Goal: Task Accomplishment & Management: Use online tool/utility

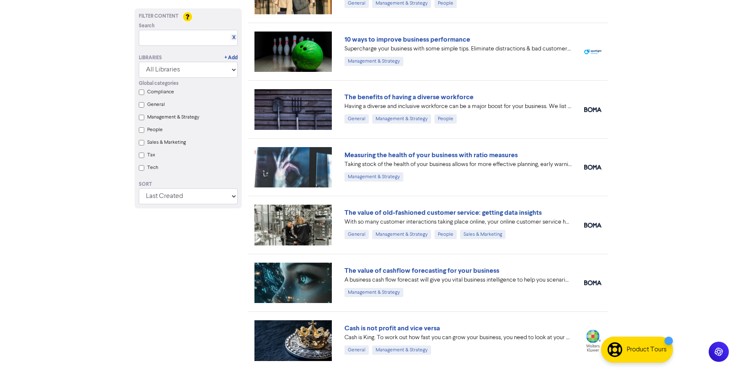
scroll to position [152, 0]
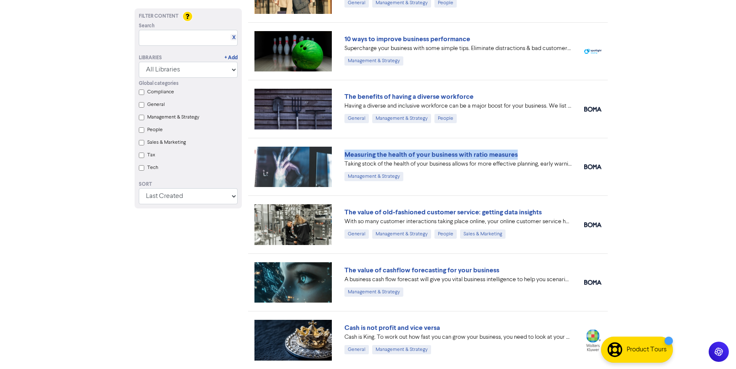
drag, startPoint x: 524, startPoint y: 154, endPoint x: 341, endPoint y: 158, distance: 183.0
click at [341, 158] on div "Measuring the health of your business with ratio measures Taking stock of the h…" at bounding box center [458, 167] width 240 height 35
copy link "Measuring the health of your business with ratio measures"
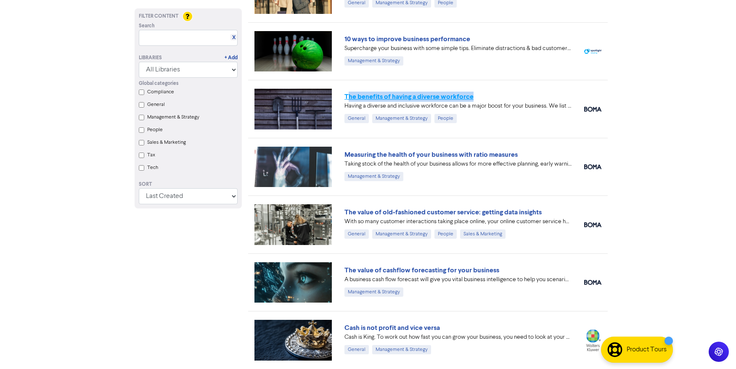
drag, startPoint x: 487, startPoint y: 95, endPoint x: 347, endPoint y: 95, distance: 139.7
click at [347, 95] on div "The benefits of having a diverse workforce" at bounding box center [458, 97] width 227 height 10
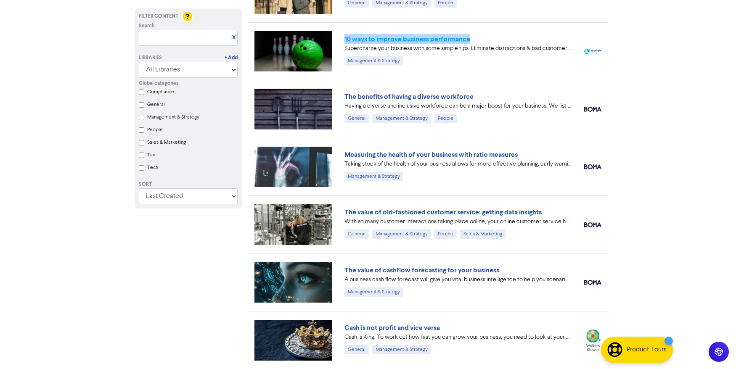
drag, startPoint x: 472, startPoint y: 39, endPoint x: 345, endPoint y: 38, distance: 127.5
click at [345, 38] on div "10 ways to improve business performance" at bounding box center [458, 39] width 227 height 10
copy link "10 ways to improve business performance"
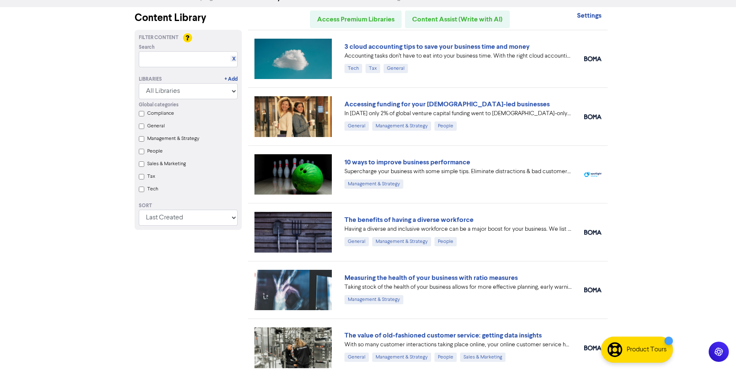
scroll to position [0, 0]
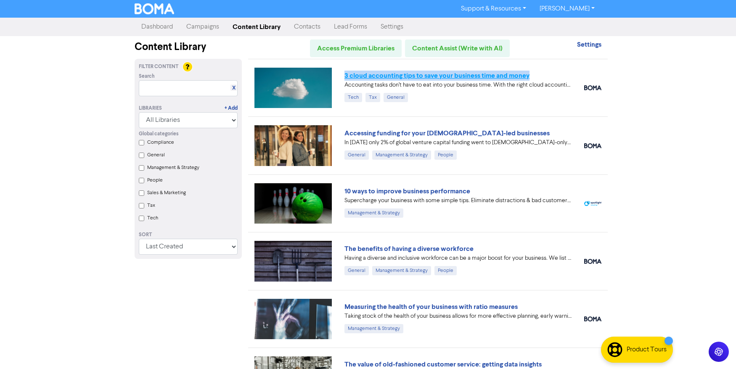
drag, startPoint x: 533, startPoint y: 74, endPoint x: 345, endPoint y: 77, distance: 188.1
click at [345, 77] on div "3 cloud accounting tips to save your business time and money" at bounding box center [458, 76] width 227 height 10
copy link "3 cloud accounting tips to save your business time and money"
click at [354, 76] on link "3 cloud accounting tips to save your business time and money" at bounding box center [437, 76] width 185 height 8
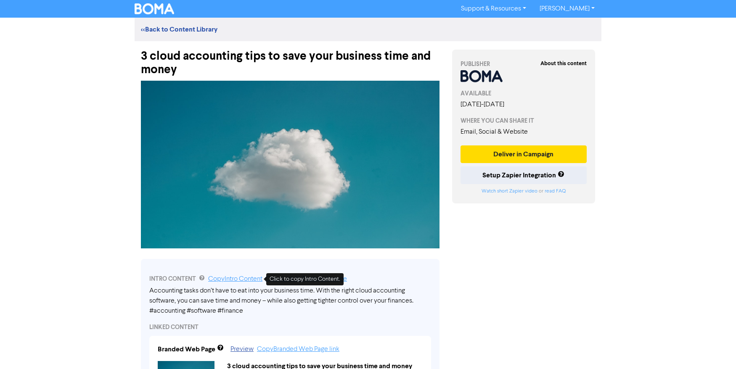
click at [238, 281] on link "Copy Intro Content" at bounding box center [235, 279] width 54 height 7
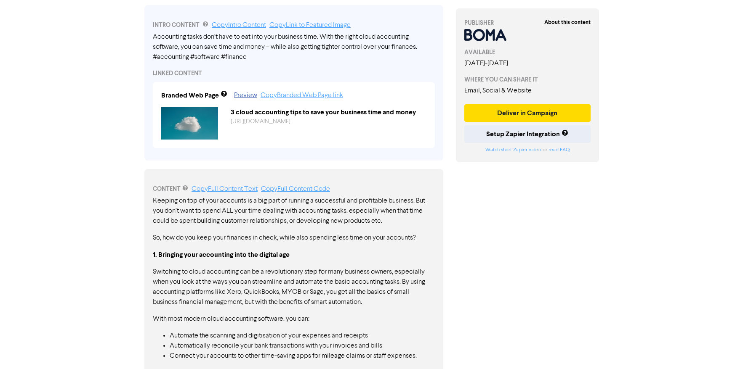
scroll to position [262, 0]
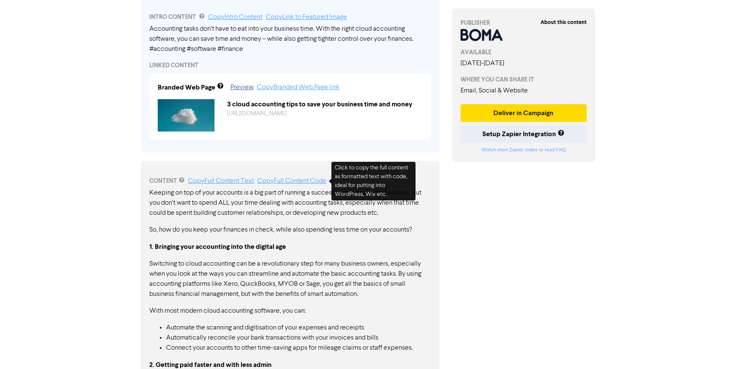
click at [283, 180] on link "Copy Full Content Code" at bounding box center [291, 181] width 69 height 7
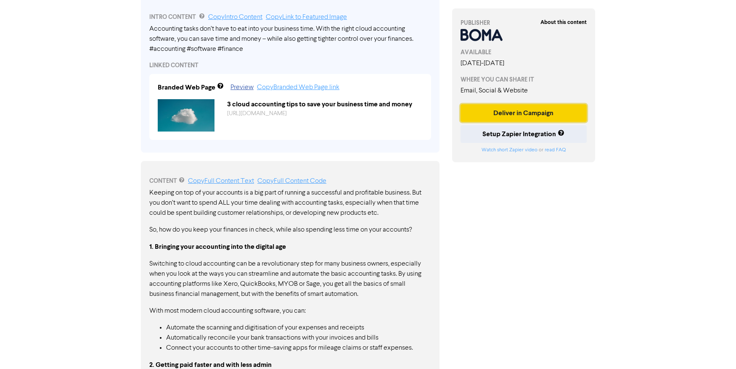
click at [501, 118] on button "Deliver in Campaign" at bounding box center [524, 113] width 126 height 18
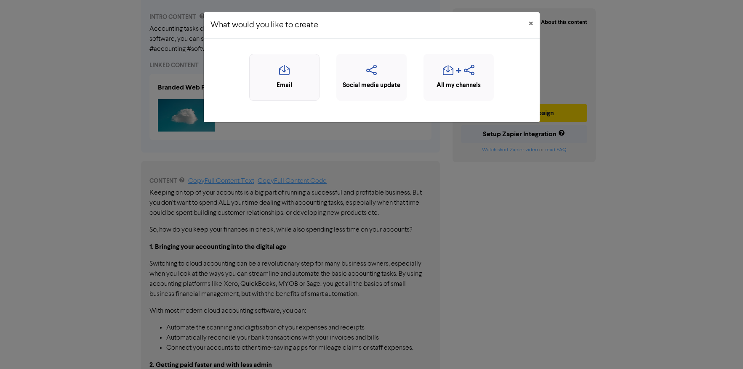
click at [292, 72] on icon "button" at bounding box center [284, 73] width 61 height 16
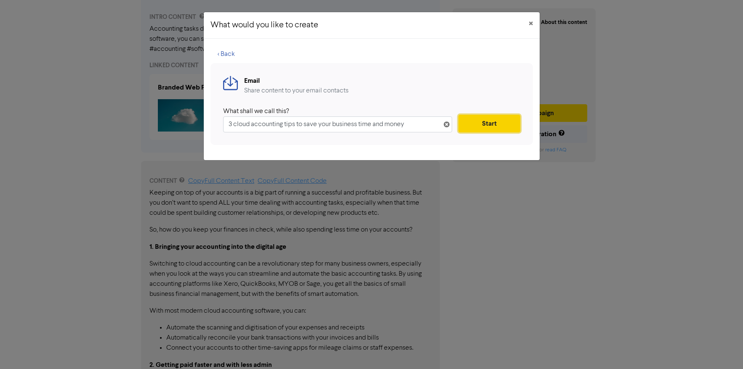
click at [466, 126] on button "Start" at bounding box center [488, 124] width 61 height 18
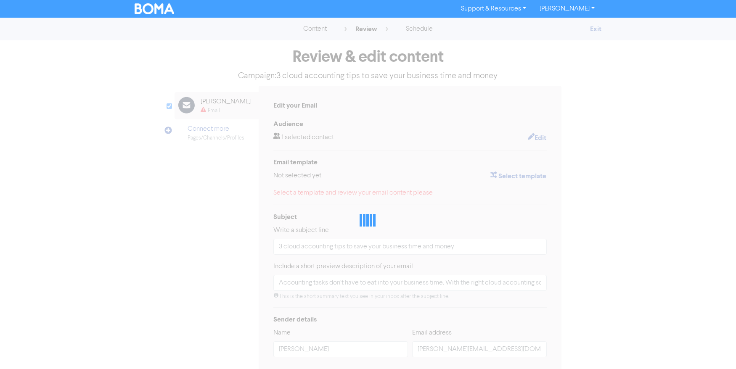
type input "Accounting tasks don’t have to eat into your business time. With the right clou…"
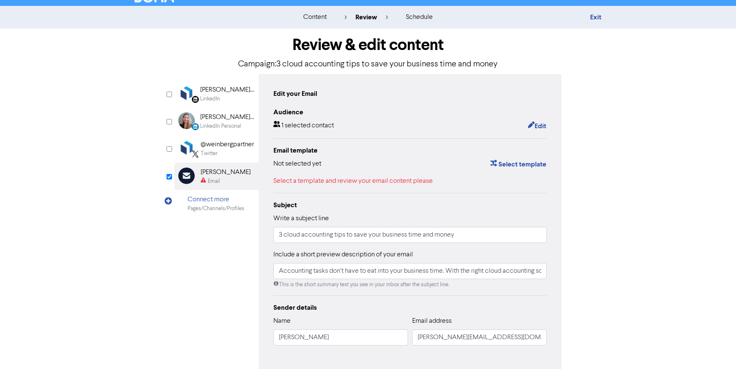
scroll to position [54, 0]
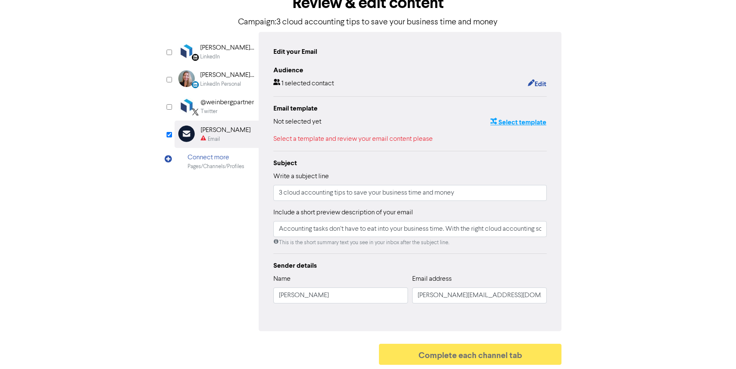
click at [518, 118] on button "Select template" at bounding box center [518, 122] width 57 height 11
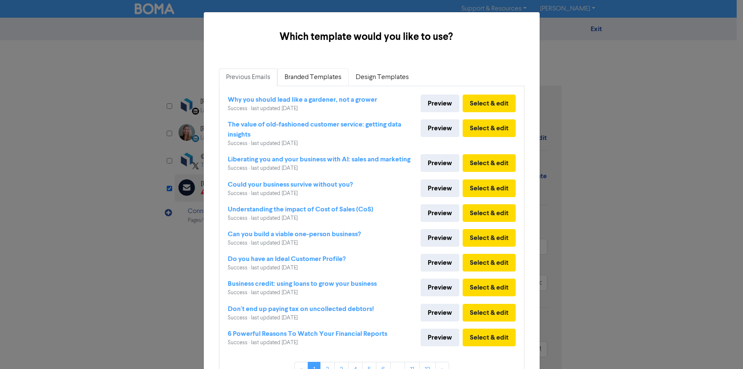
click at [317, 79] on link "Branded Templates" at bounding box center [312, 78] width 71 height 18
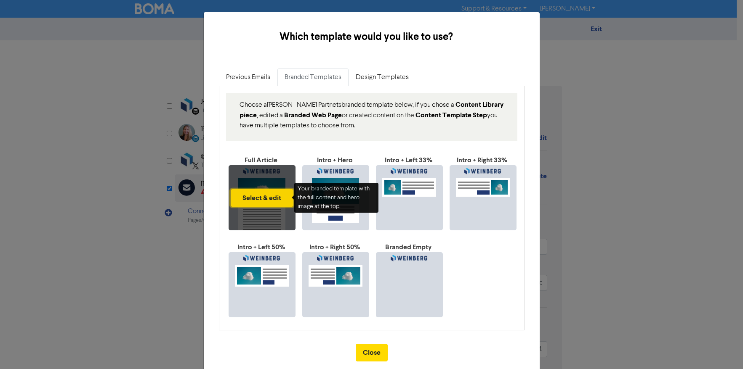
click at [257, 197] on button "Select & edit" at bounding box center [262, 198] width 63 height 18
type input "Accounting tasks don’t have to eat into your business time. With the right clou…"
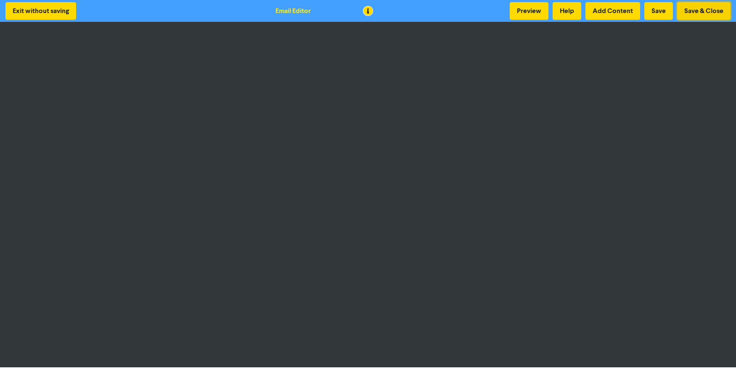
click at [706, 8] on button "Save & Close" at bounding box center [703, 11] width 53 height 18
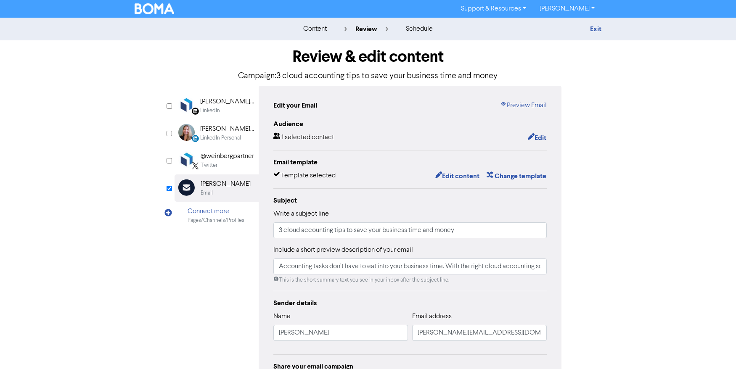
scroll to position [88, 0]
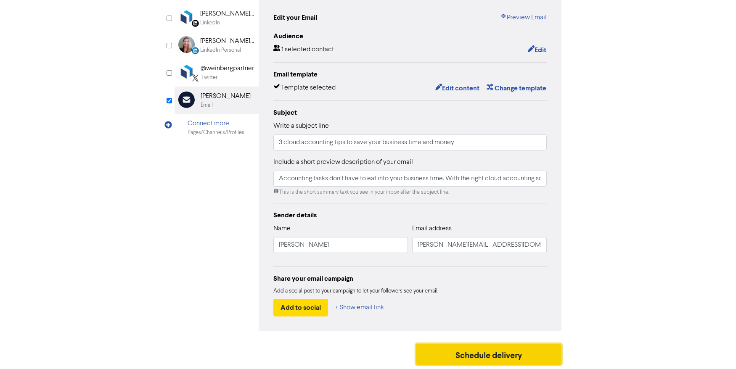
click at [495, 350] on button "Schedule delivery" at bounding box center [489, 354] width 146 height 21
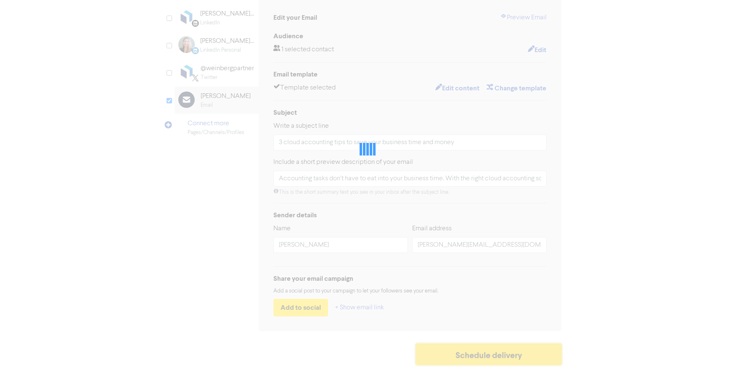
type input "Accounting tasks don’t have to eat into your business time. With the right clou…"
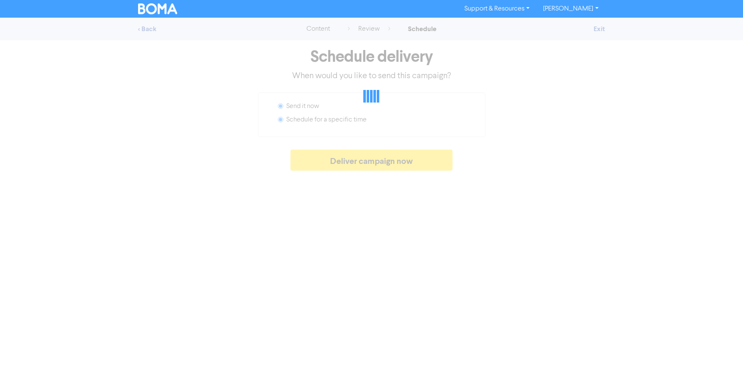
radio input "false"
radio input "true"
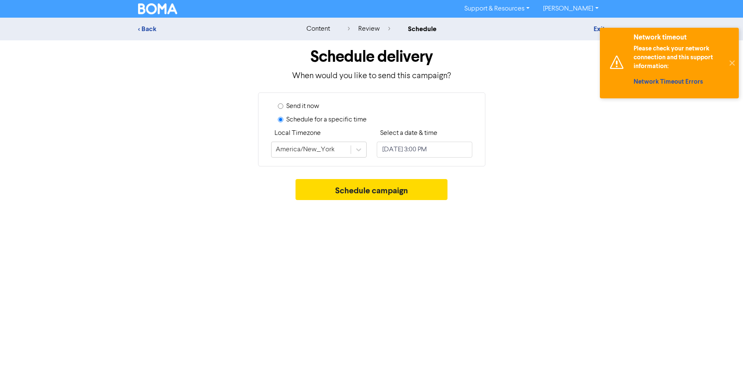
click at [310, 105] on label "Send it now" at bounding box center [302, 106] width 33 height 10
click at [283, 105] on input "Send it now" at bounding box center [280, 105] width 5 height 5
radio input "true"
radio input "false"
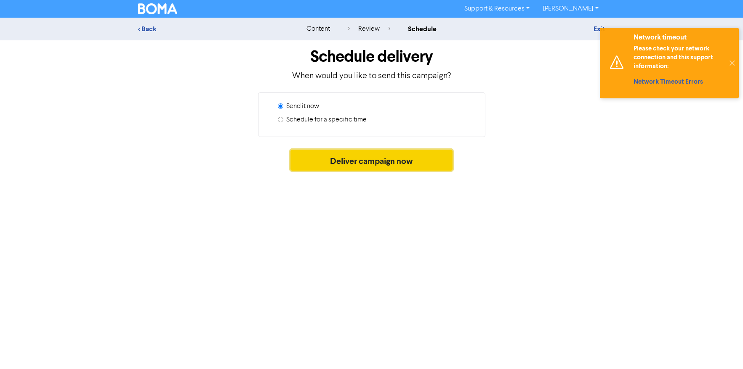
click at [342, 163] on button "Deliver campaign now" at bounding box center [371, 160] width 162 height 21
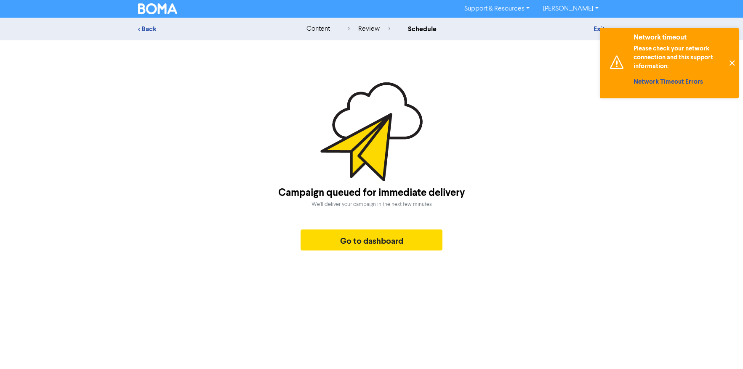
click at [731, 64] on button "✕" at bounding box center [731, 63] width 14 height 71
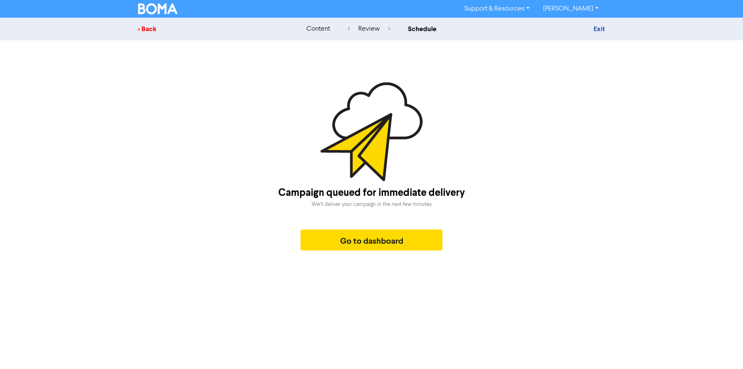
click at [149, 27] on div "< Back" at bounding box center [211, 29] width 147 height 10
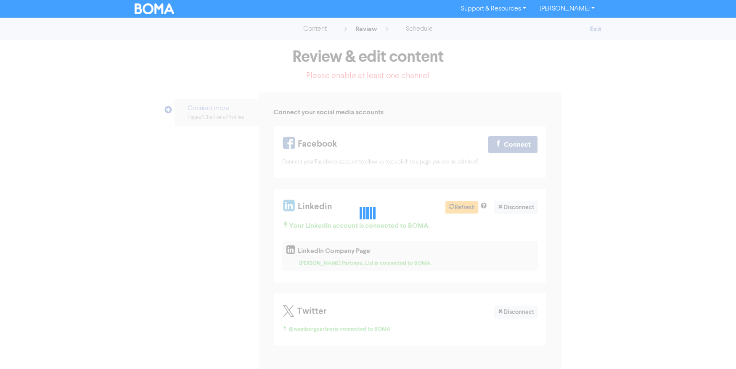
click at [152, 11] on img at bounding box center [155, 8] width 40 height 11
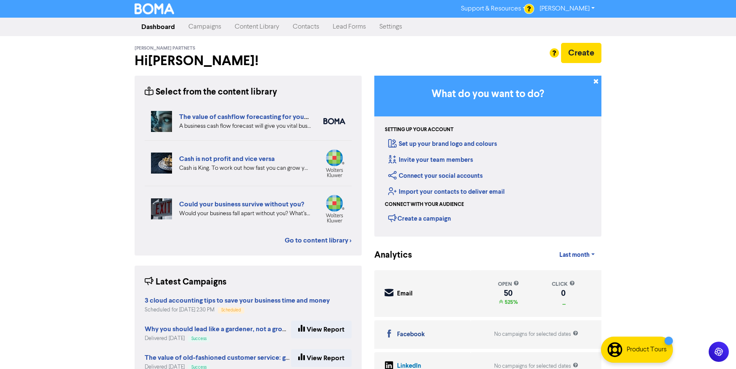
click at [263, 29] on link "Content Library" at bounding box center [257, 27] width 58 height 17
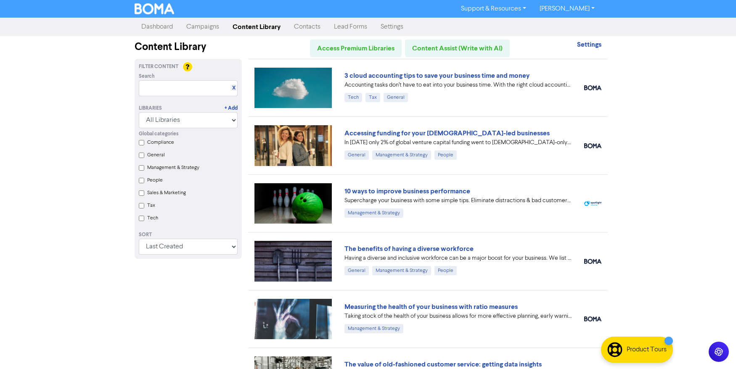
click at [96, 134] on div "Support & Resources Video Tutorials FAQ & Guides Marketing Education Jennifer F…" at bounding box center [368, 184] width 736 height 369
drag, startPoint x: 497, startPoint y: 133, endPoint x: 342, endPoint y: 133, distance: 155.2
click at [342, 133] on div "Accessing funding for your female-led businesses In 2024 only 2% of global vent…" at bounding box center [458, 145] width 240 height 35
click at [393, 135] on link "Accessing funding for your female-led businesses" at bounding box center [447, 133] width 205 height 8
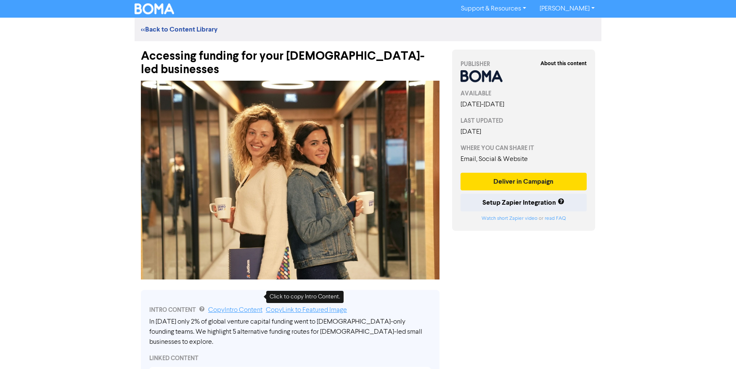
click at [244, 307] on link "Copy Intro Content" at bounding box center [235, 310] width 54 height 7
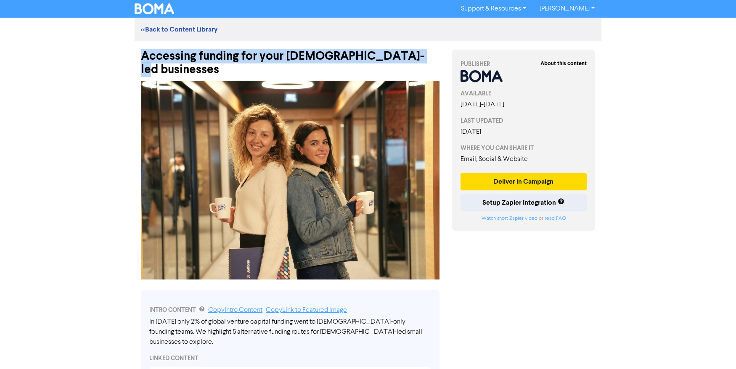
drag, startPoint x: 142, startPoint y: 58, endPoint x: 406, endPoint y: 58, distance: 264.2
click at [406, 58] on div "Accessing funding for your female-led businesses" at bounding box center [290, 58] width 299 height 35
copy div "Accessing funding for your female-led businesses"
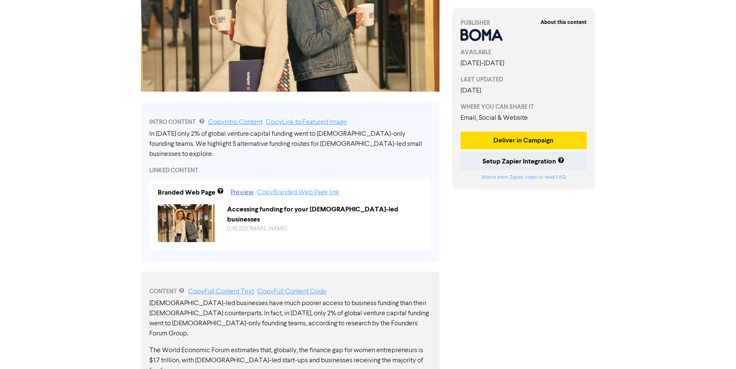
scroll to position [206, 0]
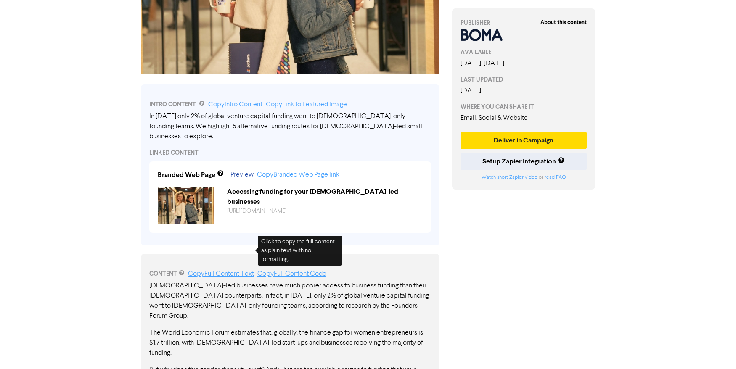
click at [236, 271] on link "Copy Full Content Text" at bounding box center [221, 274] width 66 height 7
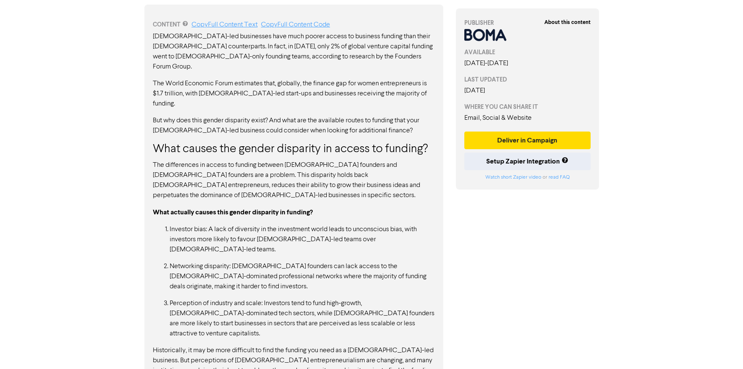
scroll to position [305, 0]
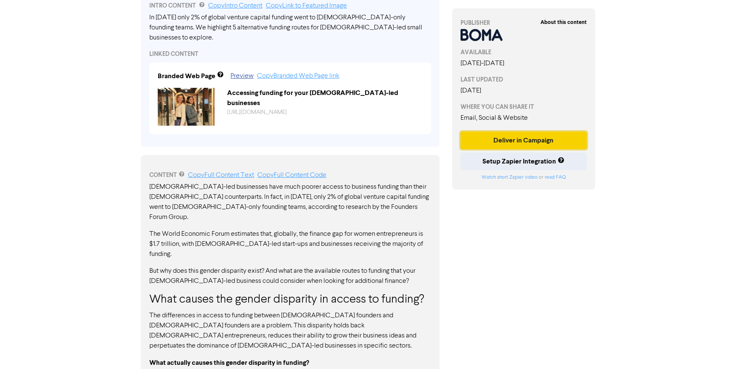
click at [484, 141] on button "Deliver in Campaign" at bounding box center [524, 141] width 126 height 18
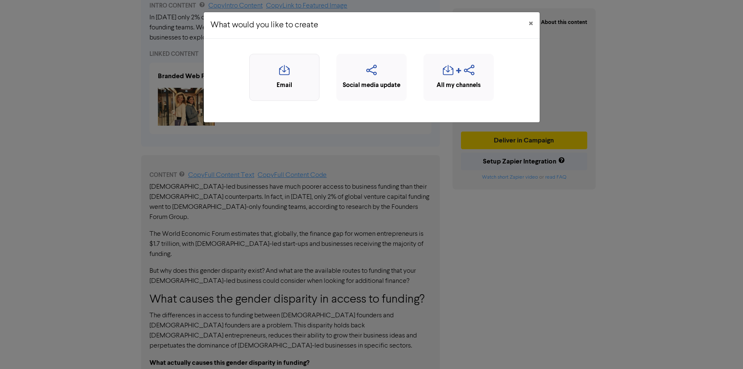
click at [286, 75] on icon "button" at bounding box center [284, 73] width 61 height 16
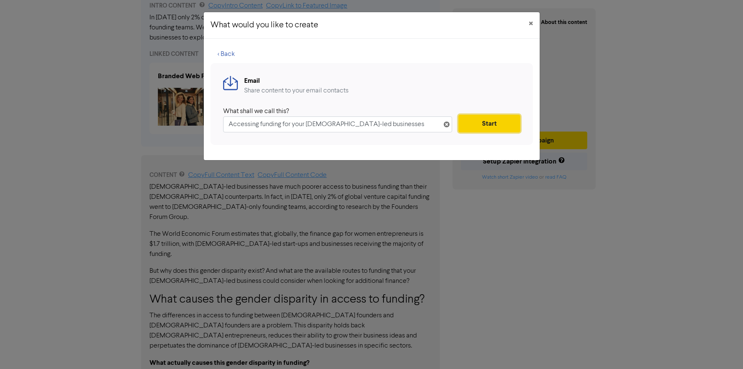
click at [478, 118] on button "Start" at bounding box center [488, 124] width 61 height 18
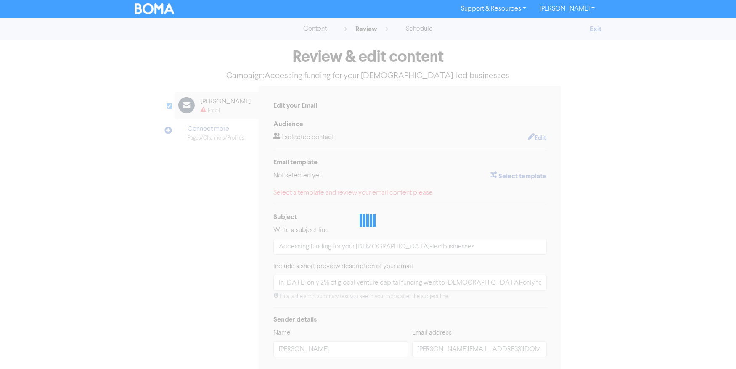
type input "In 2024 only 2% of global venture capital funding went to female-only founding …"
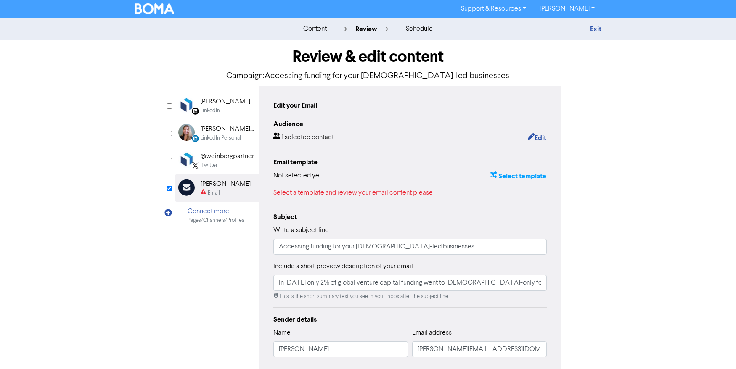
click at [512, 172] on button "Select template" at bounding box center [518, 176] width 57 height 11
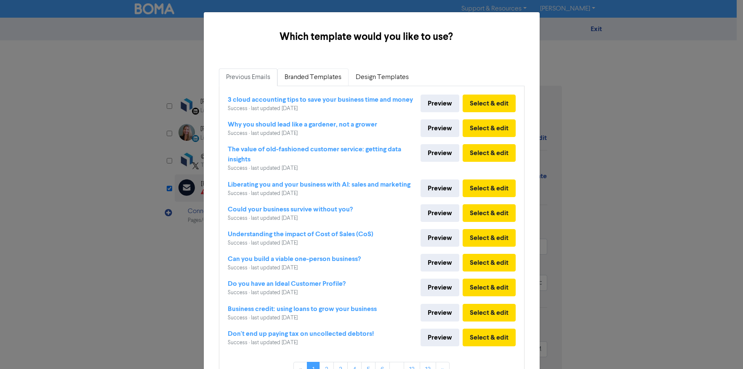
click at [306, 75] on link "Branded Templates" at bounding box center [312, 78] width 71 height 18
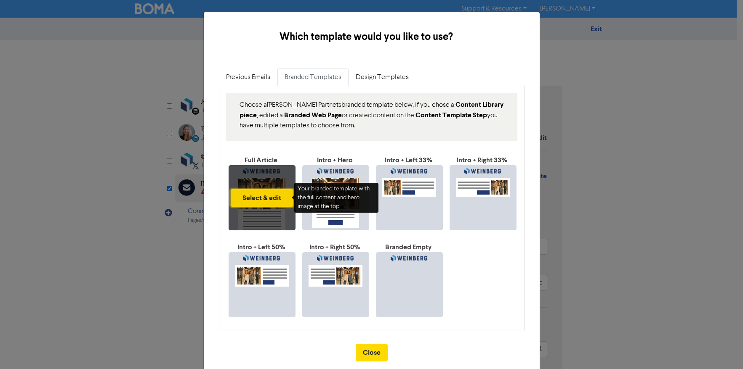
click at [263, 194] on button "Select & edit" at bounding box center [262, 198] width 63 height 18
type input "In 2024 only 2% of global venture capital funding went to female-only founding …"
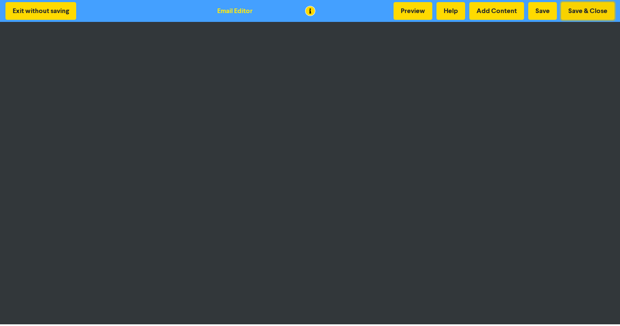
click at [578, 11] on button "Save & Close" at bounding box center [587, 11] width 53 height 18
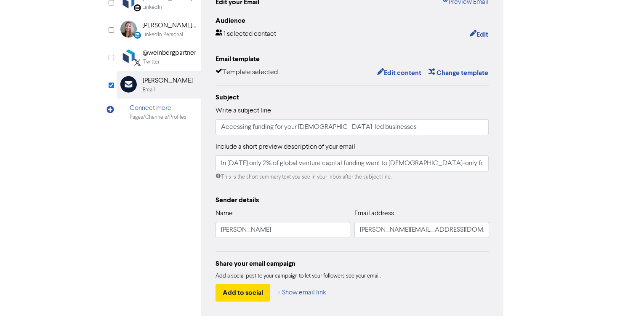
scroll to position [132, 0]
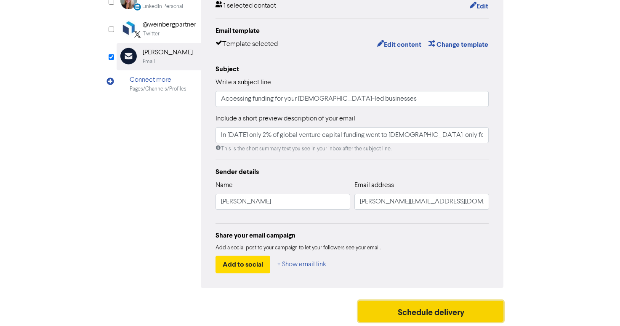
click at [416, 311] on button "Schedule delivery" at bounding box center [431, 310] width 146 height 21
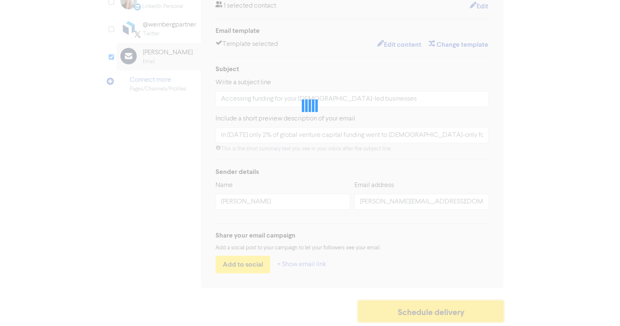
type input "In 2024 only 2% of global venture capital funding went to female-only founding …"
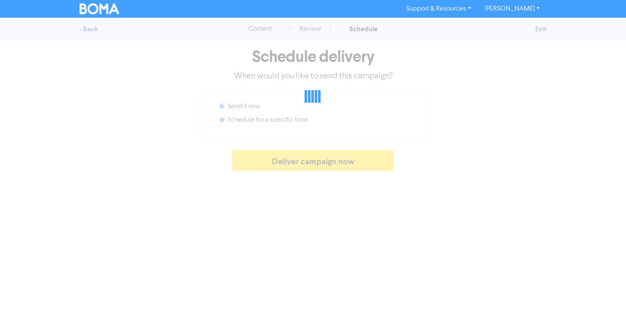
radio input "false"
radio input "true"
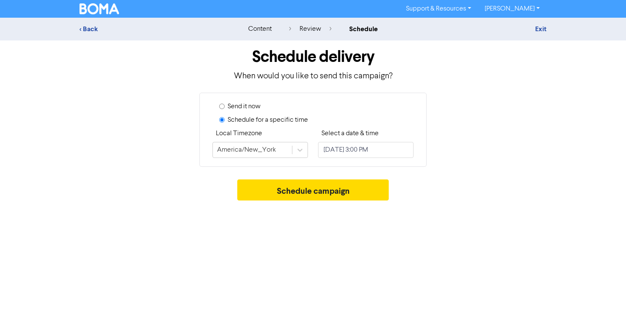
click at [240, 105] on label "Send it now" at bounding box center [244, 106] width 33 height 10
click at [225, 105] on input "Send it now" at bounding box center [221, 105] width 5 height 5
radio input "true"
radio input "false"
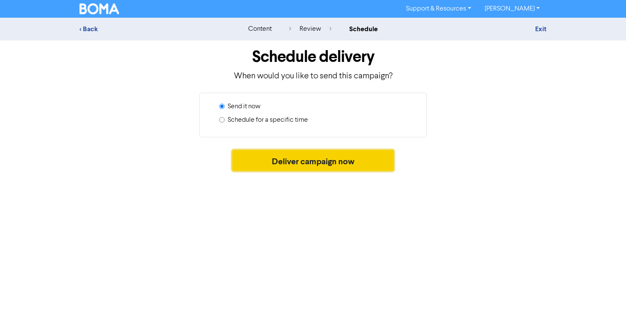
click at [284, 159] on button "Deliver campaign now" at bounding box center [313, 160] width 162 height 21
